Goal: Task Accomplishment & Management: Complete application form

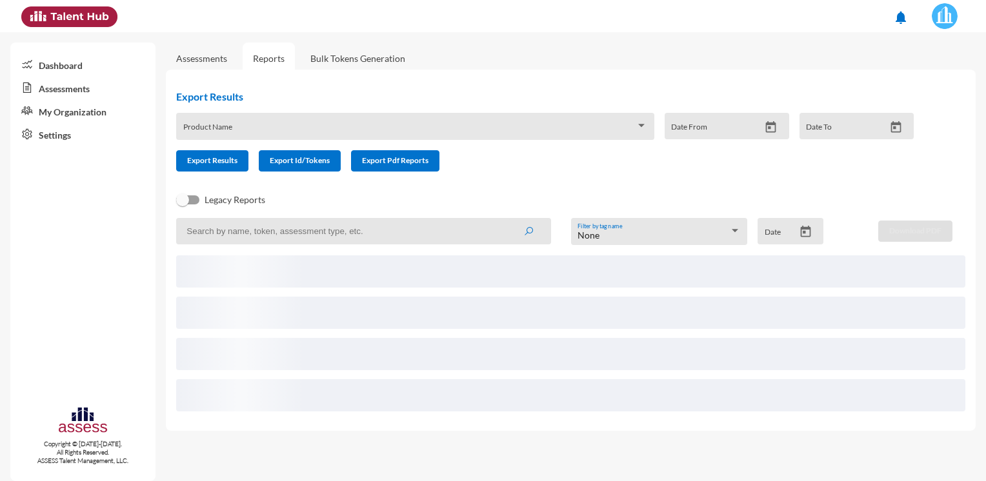
click at [289, 237] on input at bounding box center [363, 231] width 375 height 26
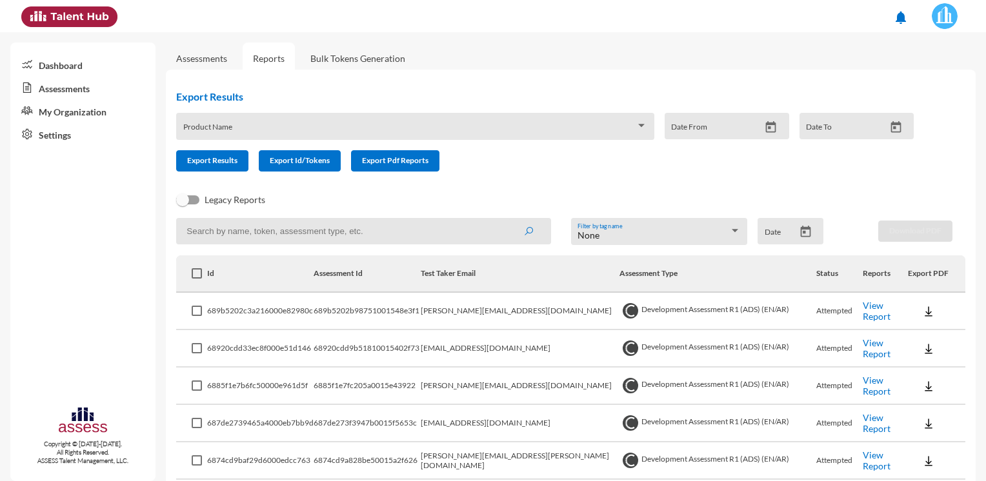
click at [354, 238] on input at bounding box center [363, 231] width 375 height 26
paste input "[EMAIL_ADDRESS][DOMAIN_NAME]"
type input "[EMAIL_ADDRESS][DOMAIN_NAME]"
click at [508, 219] on button "submit" at bounding box center [528, 230] width 41 height 23
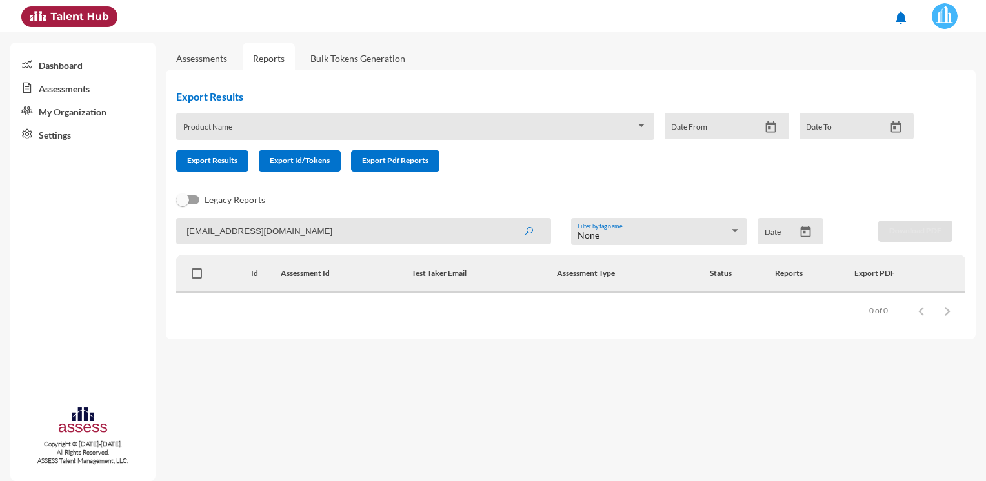
click at [219, 54] on link "Assessments" at bounding box center [201, 58] width 51 height 11
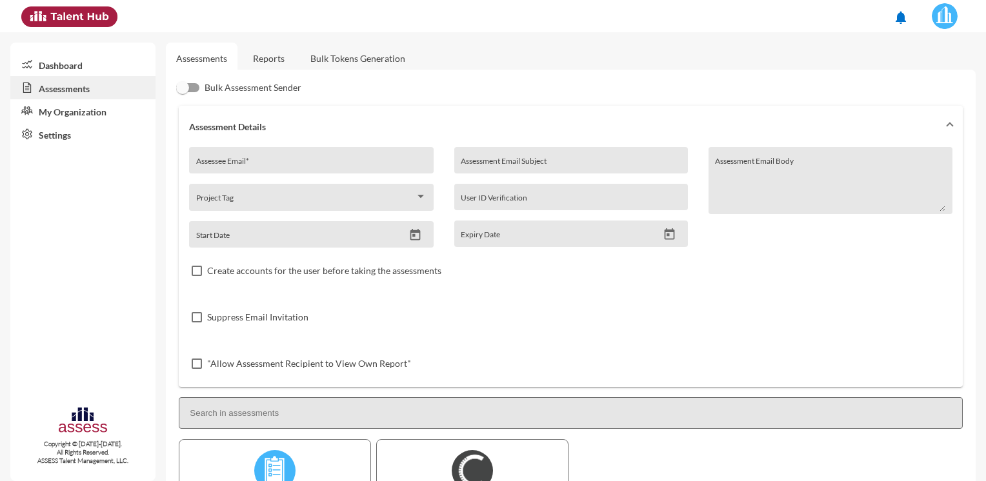
click at [240, 157] on div "Assessee Email *" at bounding box center [311, 163] width 230 height 19
paste input "[EMAIL_ADDRESS][DOMAIN_NAME]"
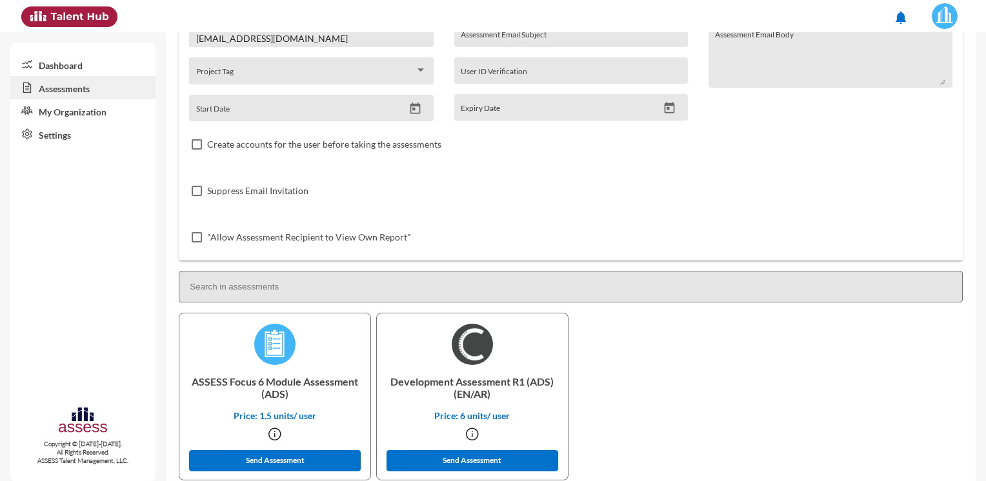
scroll to position [129, 0]
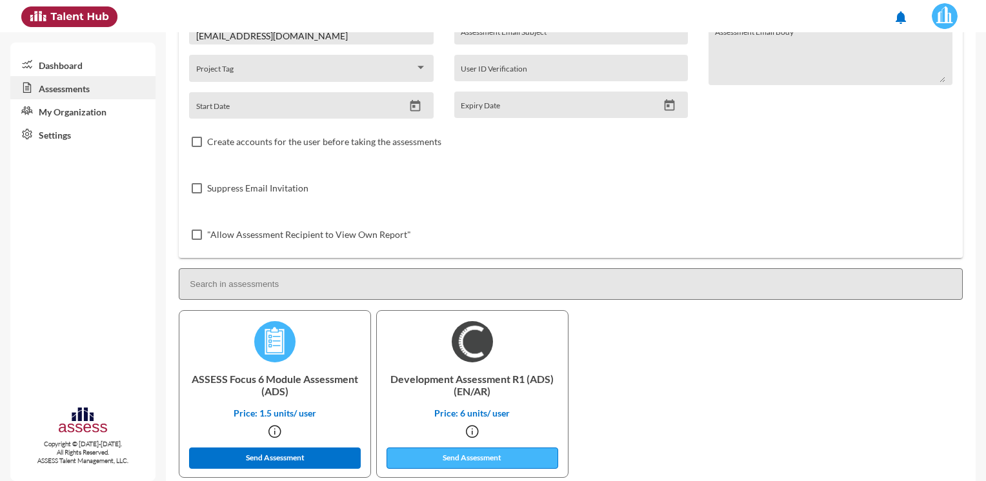
type input "[EMAIL_ADDRESS][DOMAIN_NAME]"
click at [426, 462] on button "Send Assessment" at bounding box center [472, 458] width 172 height 21
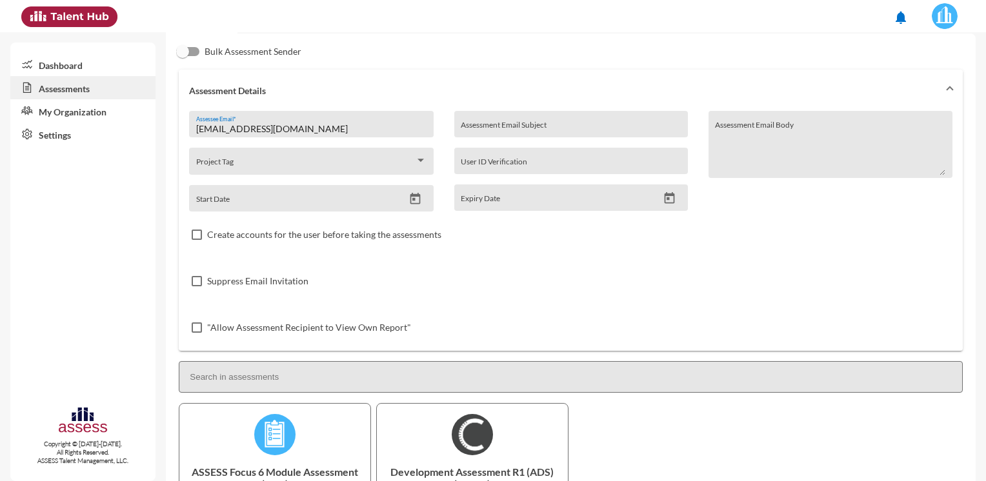
scroll to position [0, 0]
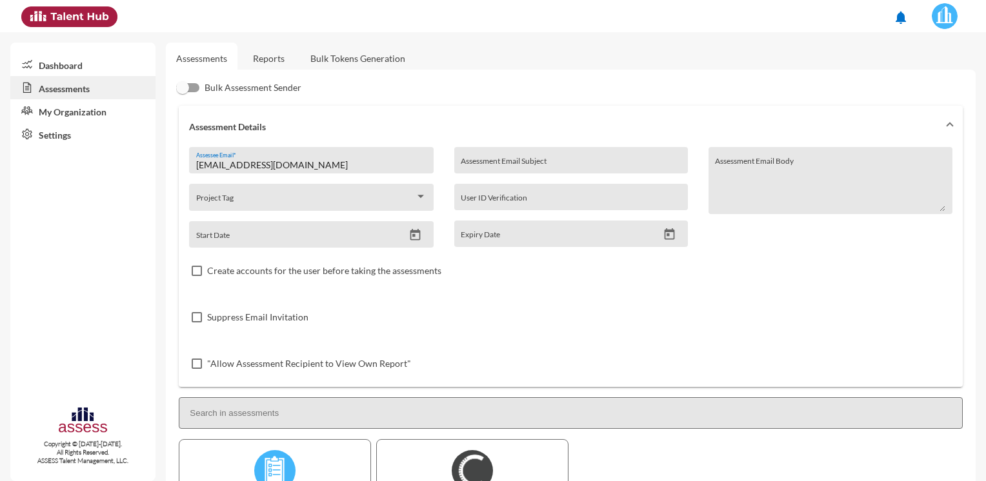
click at [271, 63] on link "Reports" at bounding box center [269, 59] width 52 height 32
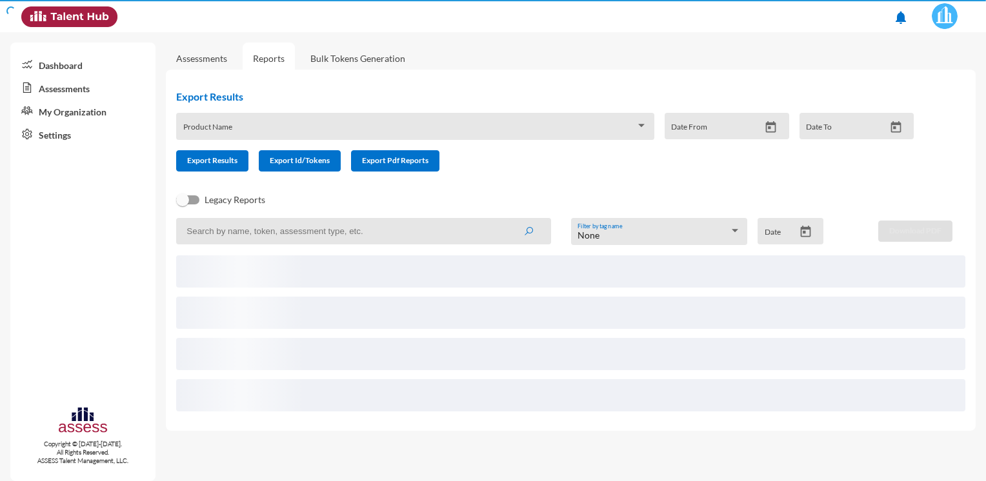
click at [286, 229] on input at bounding box center [363, 231] width 375 height 26
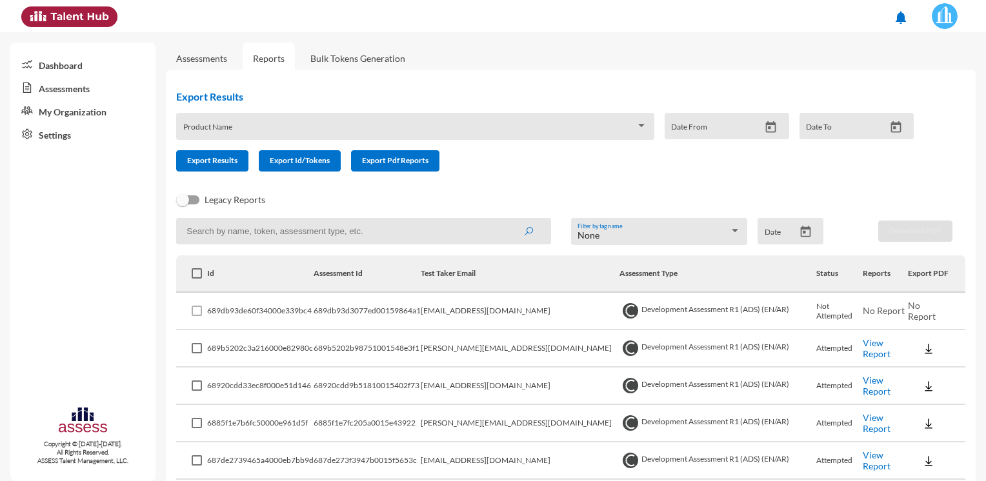
paste input "[EMAIL_ADDRESS][DOMAIN_NAME]"
click at [508, 219] on button "submit" at bounding box center [528, 230] width 41 height 23
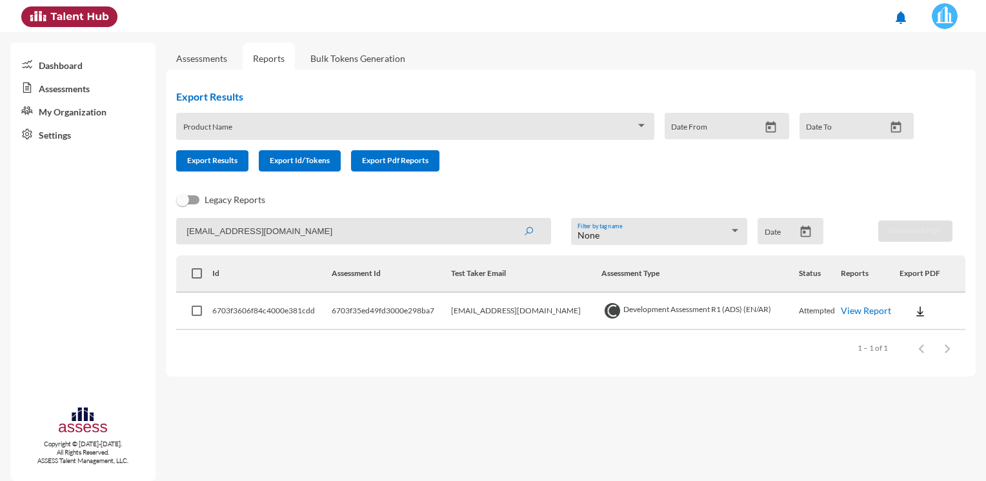
drag, startPoint x: 301, startPoint y: 237, endPoint x: 116, endPoint y: 248, distance: 184.9
click at [116, 248] on mat-sidenav-container "Dashboard Assessments My Organization Settings Copyright © [DATE]-[DATE]. All R…" at bounding box center [493, 256] width 986 height 449
paste input "[PERSON_NAME]"
click at [508, 219] on button "submit" at bounding box center [528, 230] width 41 height 23
drag, startPoint x: 369, startPoint y: 227, endPoint x: 57, endPoint y: 259, distance: 314.0
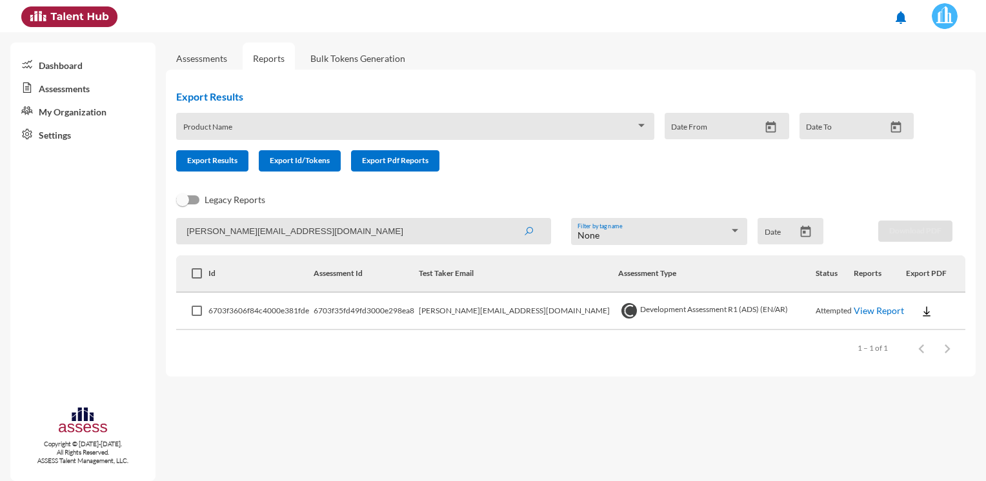
click at [57, 262] on mat-sidenav-container "Dashboard Assessments My Organization Settings Copyright © [DATE]-[DATE]. All R…" at bounding box center [493, 256] width 986 height 449
paste input "[PERSON_NAME].MElmasry"
click at [508, 219] on button "submit" at bounding box center [528, 230] width 41 height 23
drag, startPoint x: 400, startPoint y: 235, endPoint x: 21, endPoint y: 246, distance: 379.6
click at [21, 246] on mat-sidenav-container "Dashboard Assessments My Organization Settings Copyright © [DATE]-[DATE]. All R…" at bounding box center [493, 256] width 986 height 449
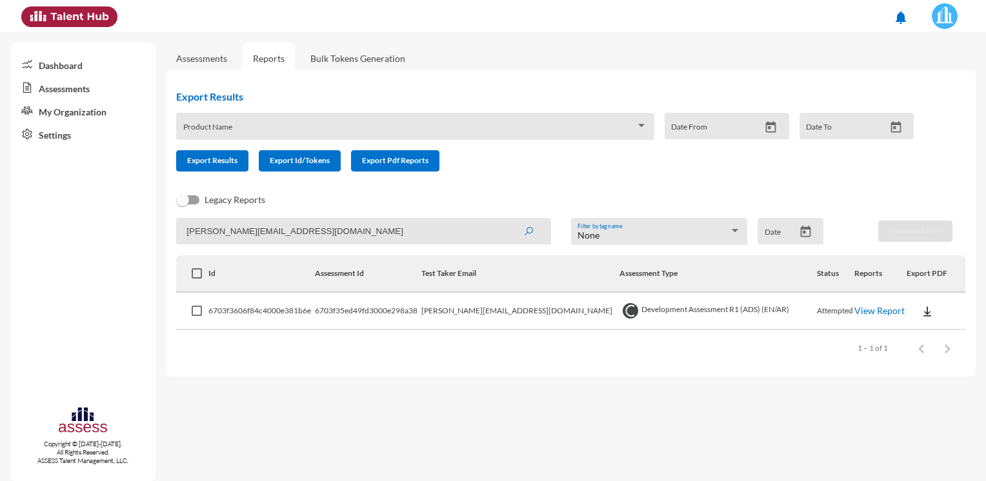
paste input "amr.shaaban"
drag, startPoint x: 15, startPoint y: 243, endPoint x: 46, endPoint y: 236, distance: 31.8
click at [46, 236] on div "Dashboard Assessments My Organization Settings Copyright © [DATE]-[DATE]. All R…" at bounding box center [82, 262] width 145 height 439
click at [392, 241] on input "[EMAIL_ADDRESS][DOMAIN_NAME]" at bounding box center [363, 231] width 375 height 26
click at [508, 219] on button "submit" at bounding box center [528, 230] width 41 height 23
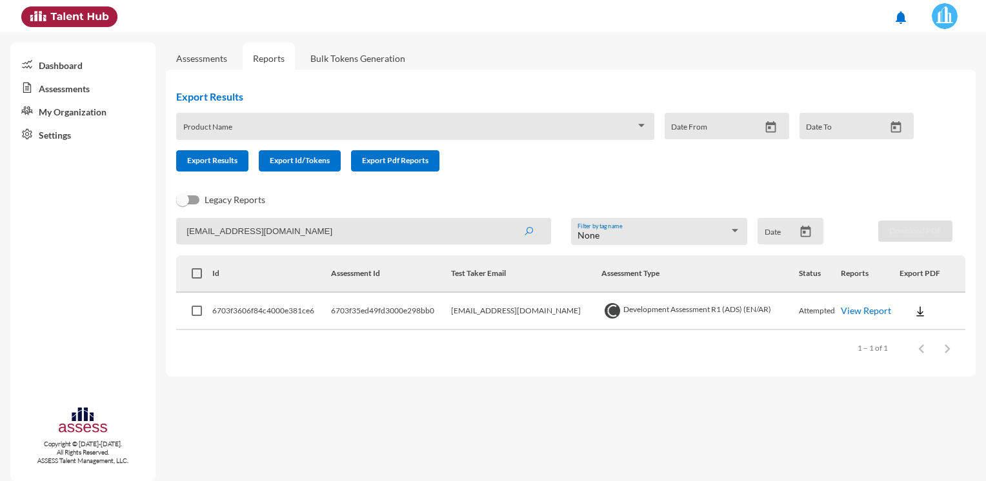
drag, startPoint x: 395, startPoint y: 239, endPoint x: 32, endPoint y: 259, distance: 363.2
click at [34, 259] on mat-sidenav-container "Dashboard Assessments My Organization Settings Copyright © [DATE]-[DATE]. All R…" at bounding box center [493, 256] width 986 height 449
paste input "hmed.mabdelgawad"
click at [508, 219] on button "submit" at bounding box center [528, 230] width 41 height 23
drag, startPoint x: 408, startPoint y: 235, endPoint x: -3, endPoint y: 265, distance: 411.4
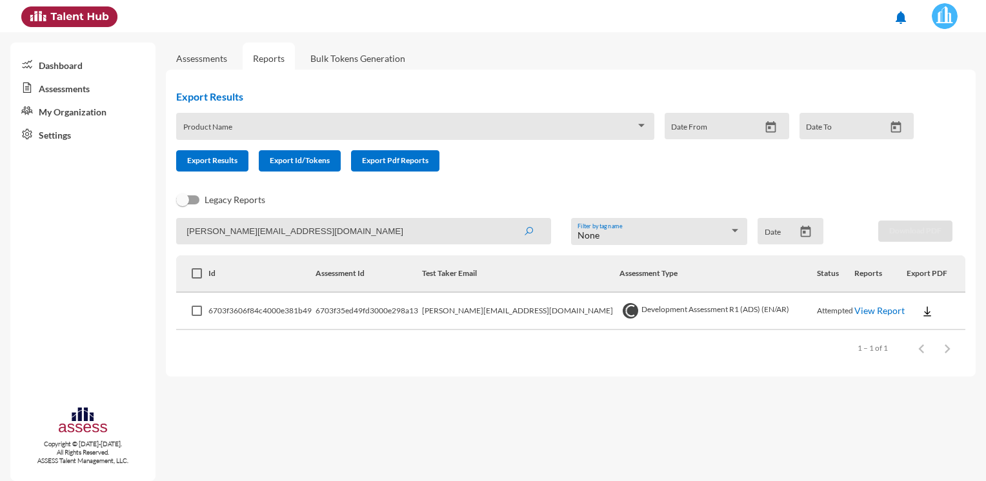
click at [0, 32] on html "notifications Dashboard Assessments My Organization Settings Copyright © [DATE]…" at bounding box center [493, 16] width 986 height 32
paste input "[PERSON_NAME].abdelkareem"
click at [508, 219] on button "submit" at bounding box center [528, 230] width 41 height 23
drag, startPoint x: 396, startPoint y: 241, endPoint x: 10, endPoint y: 288, distance: 388.7
click at [10, 290] on mat-sidenav-container "Dashboard Assessments My Organization Settings Copyright © [DATE]-[DATE]. All R…" at bounding box center [493, 256] width 986 height 449
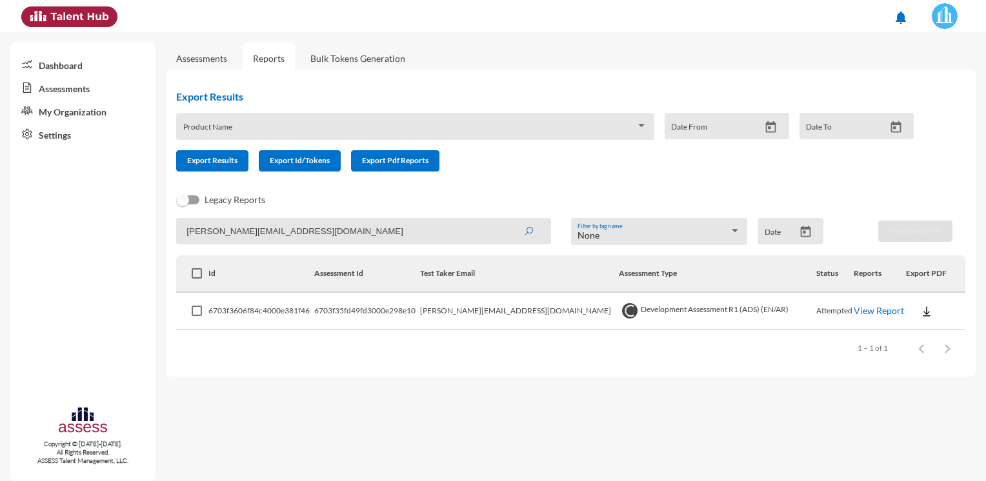
paste input "[PERSON_NAME].badreldin"
click at [508, 219] on button "submit" at bounding box center [528, 230] width 41 height 23
drag, startPoint x: 379, startPoint y: 226, endPoint x: -3, endPoint y: 262, distance: 383.7
click at [0, 32] on html "notifications Dashboard Assessments My Organization Settings Copyright © [DATE]…" at bounding box center [493, 16] width 986 height 32
paste input "[PERSON_NAME].[PERSON_NAME]@H"
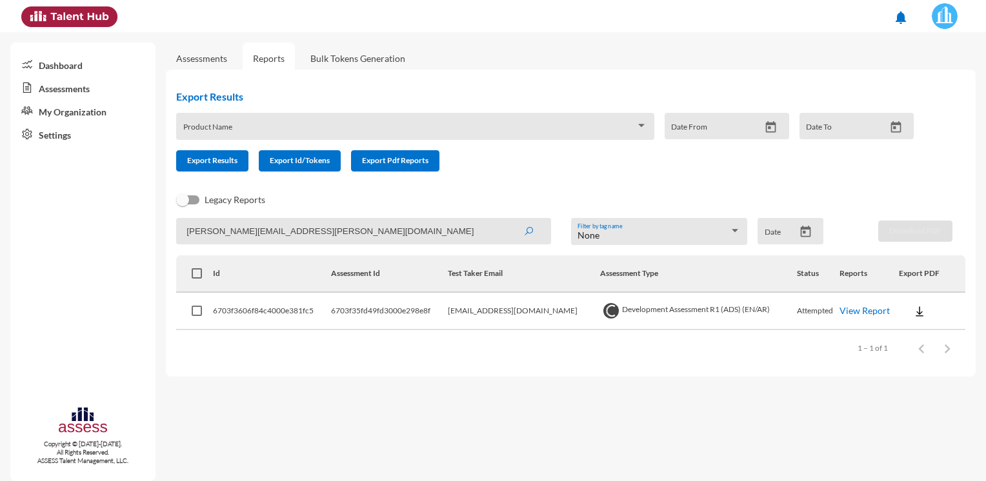
click at [508, 219] on button "submit" at bounding box center [528, 230] width 41 height 23
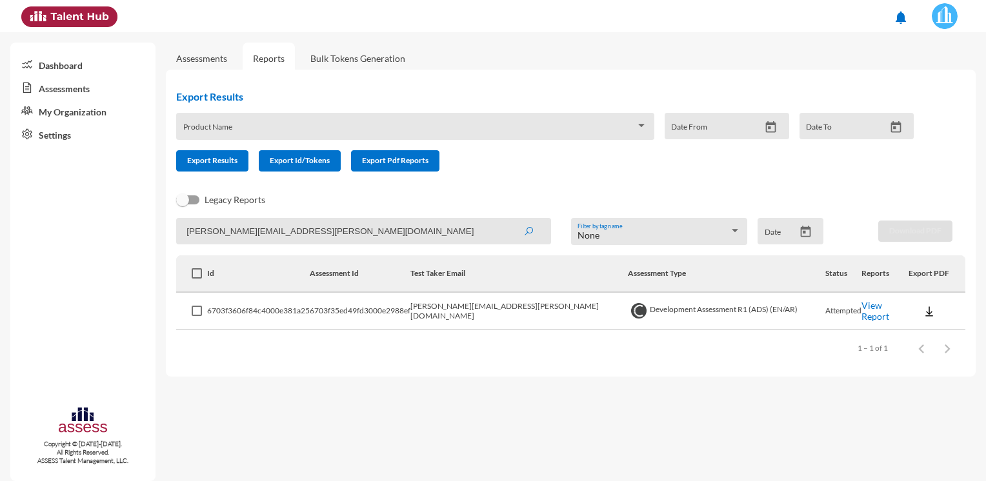
drag, startPoint x: 228, startPoint y: 247, endPoint x: 50, endPoint y: 268, distance: 179.3
click at [50, 268] on mat-sidenav-container "Dashboard Assessments My Organization Settings Copyright © [DATE]-[DATE]. All R…" at bounding box center [493, 256] width 986 height 449
paste input "[PERSON_NAME].[PERSON_NAME]@h"
click at [508, 219] on button "submit" at bounding box center [528, 230] width 41 height 23
drag, startPoint x: 351, startPoint y: 228, endPoint x: 95, endPoint y: 250, distance: 257.1
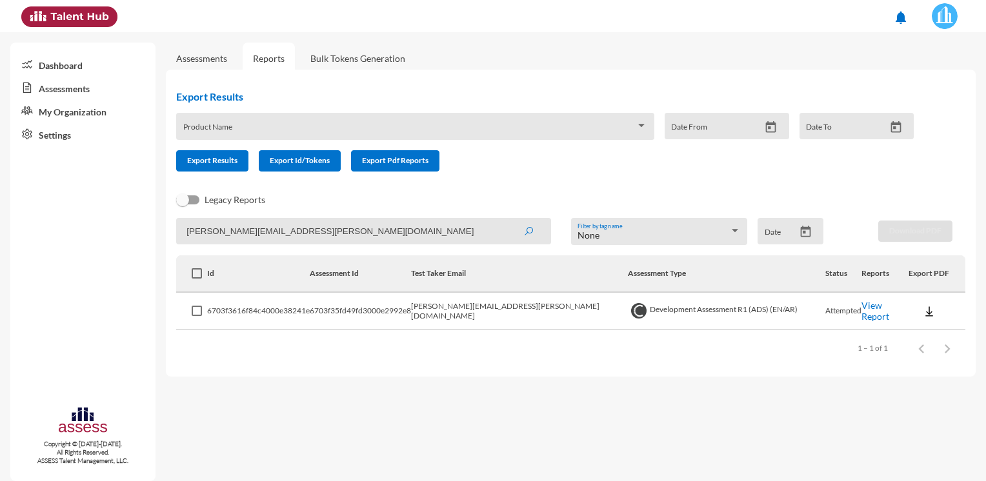
click at [95, 250] on mat-sidenav-container "Dashboard Assessments My Organization Settings Copyright © [DATE]-[DATE]. All R…" at bounding box center [493, 256] width 986 height 449
paste input "[PERSON_NAME].ZMahmoud@[PERSON_NAME]"
click at [508, 219] on button "submit" at bounding box center [528, 230] width 41 height 23
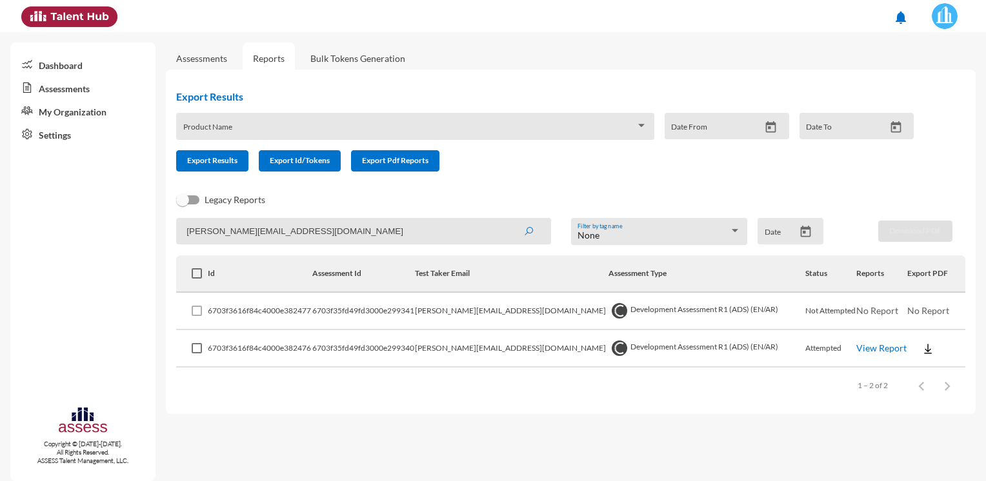
drag, startPoint x: 331, startPoint y: 234, endPoint x: 5, endPoint y: 241, distance: 325.9
click at [8, 241] on mat-sidenav-container "Dashboard Assessments My Organization Settings Copyright © [DATE]-[DATE]. All R…" at bounding box center [493, 256] width 986 height 449
paste input "youssef@hassana"
click at [508, 219] on button "submit" at bounding box center [528, 230] width 41 height 23
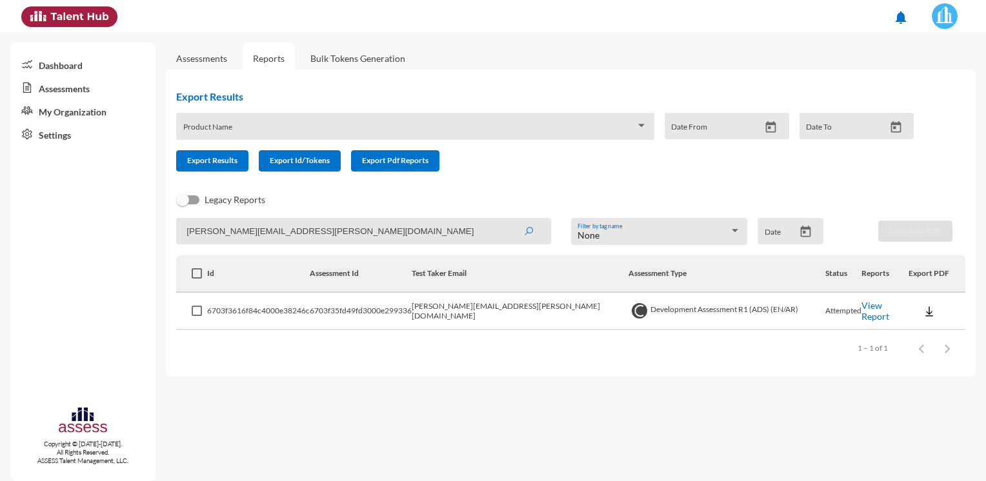
drag, startPoint x: 413, startPoint y: 234, endPoint x: 98, endPoint y: 246, distance: 315.1
click at [99, 246] on mat-sidenav-container "Dashboard Assessments My Organization Settings Copyright © [DATE]-[DATE]. All R…" at bounding box center [493, 256] width 986 height 449
paste input "[PERSON_NAME].[PERSON_NAME]"
type input "[PERSON_NAME][EMAIL_ADDRESS][PERSON_NAME][DOMAIN_NAME]"
click at [508, 219] on button "submit" at bounding box center [528, 230] width 41 height 23
